Goal: Navigation & Orientation: Understand site structure

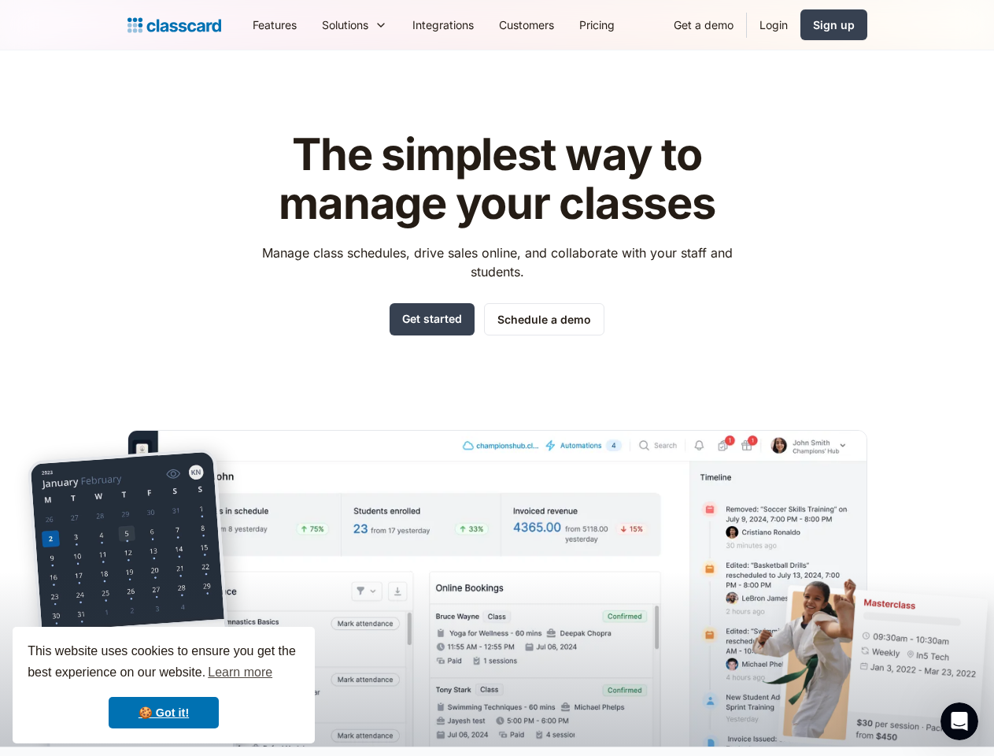
click at [497, 378] on div "The simplest way to manage your classes Manage class schedules, drive sales onl…" at bounding box center [498, 425] width 740 height 641
click at [164, 685] on div "This website uses cookies to ensure you get the best experience on our website.…" at bounding box center [164, 685] width 302 height 117
click at [553, 24] on nav "Features Resources Blog The latest industry news, updates and info. Customer st…" at bounding box center [553, 24] width 627 height 35
click at [309, 24] on div "Solutions Sports academy Swim school Dance studio Gymnastics Music school Marti…" at bounding box center [354, 24] width 91 height 35
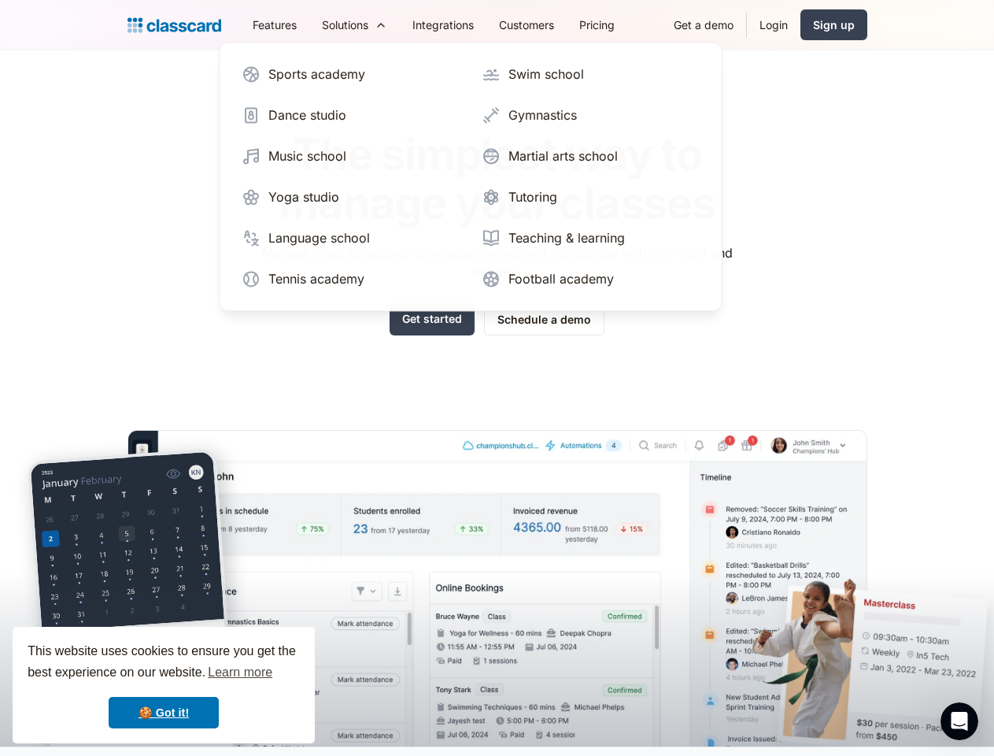
click at [960, 721] on icon "Open Intercom Messenger" at bounding box center [960, 722] width 26 height 26
